Goal: Find contact information: Find contact information

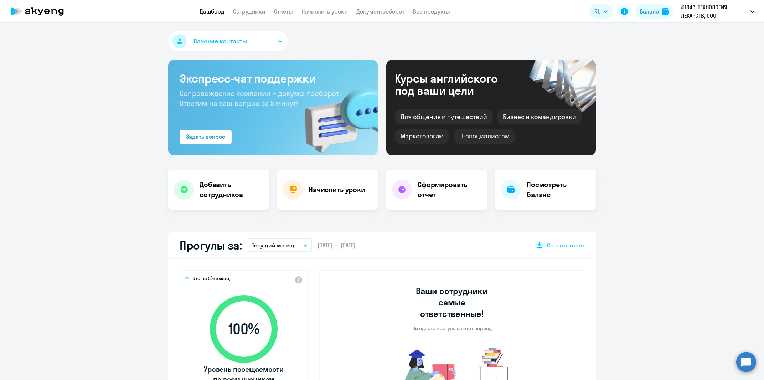
select select "30"
click at [49, 11] on icon at bounding box center [37, 11] width 63 height 18
click at [40, 11] on icon at bounding box center [37, 11] width 63 height 18
click at [211, 42] on span "Важные контакты" at bounding box center [220, 41] width 53 height 9
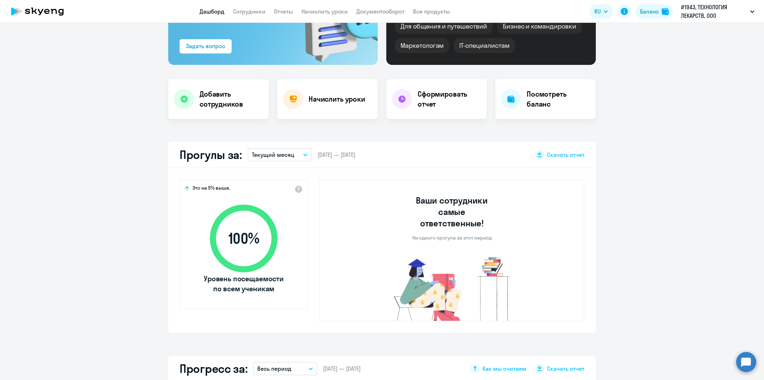
scroll to position [136, 0]
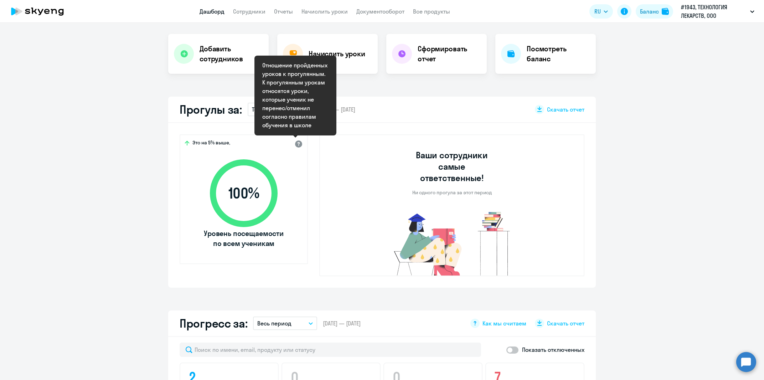
click at [297, 144] on div at bounding box center [298, 143] width 9 height 9
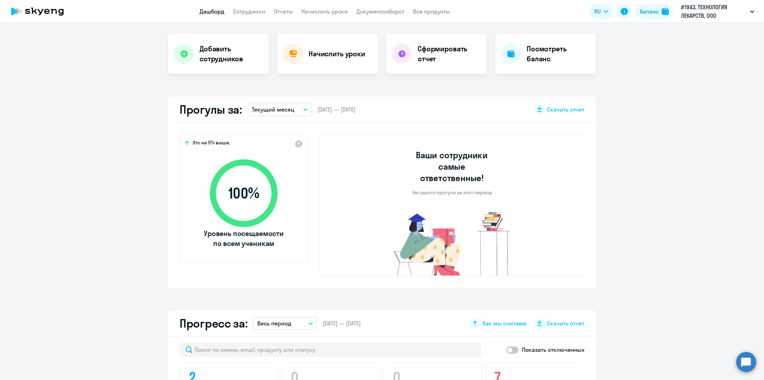
click at [88, 215] on app-truancy-attendance-dashboard "Прогулы за: Текущий месяц – [DATE] — [DATE] Скачать отчет Это на 5% выше, 100 %…" at bounding box center [382, 192] width 764 height 191
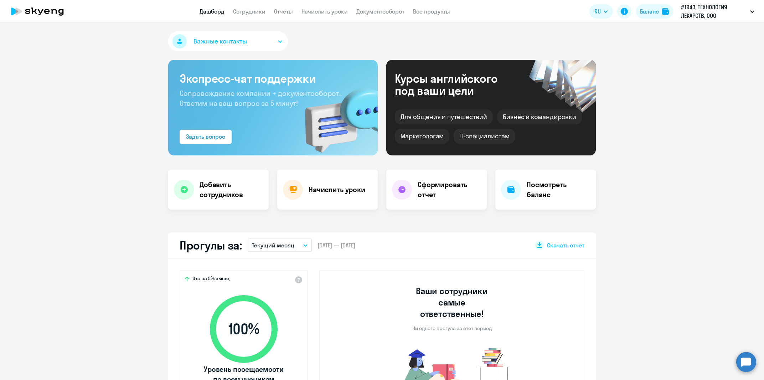
click at [198, 40] on span "Важные контакты" at bounding box center [220, 41] width 53 height 9
